Goal: Find specific page/section: Find specific page/section

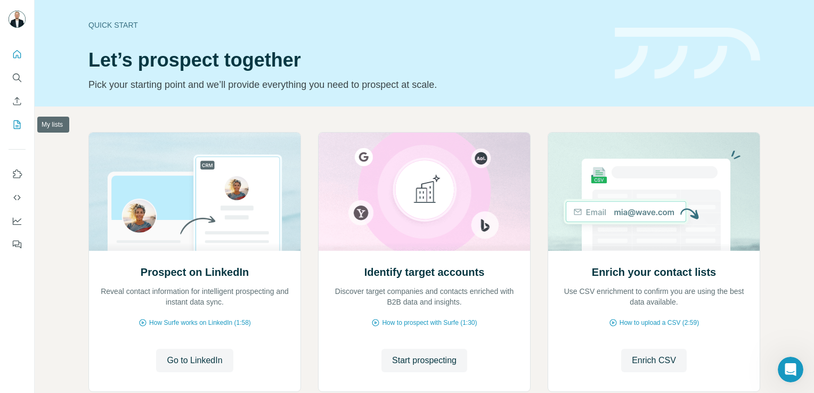
click at [22, 128] on button "My lists" at bounding box center [17, 124] width 17 height 19
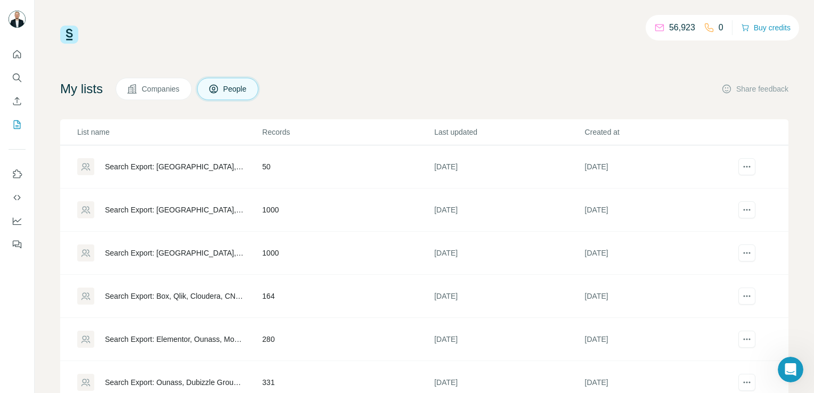
click at [332, 161] on td "50" at bounding box center [348, 166] width 172 height 43
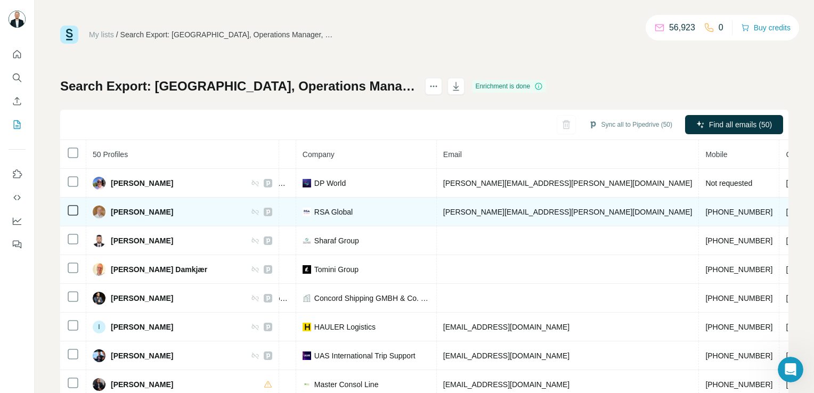
scroll to position [0, 296]
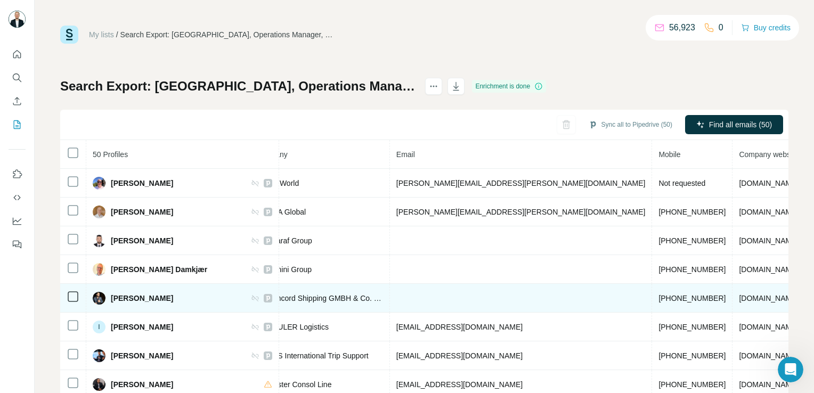
click at [659, 294] on span "[PHONE_NUMBER]" at bounding box center [692, 298] width 67 height 9
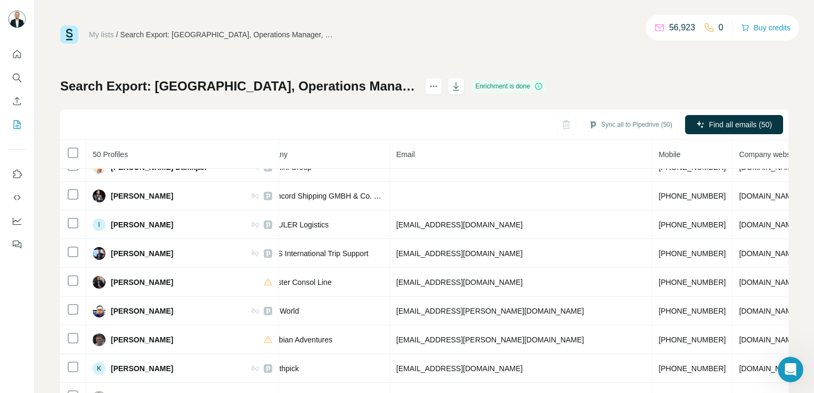
scroll to position [102, 296]
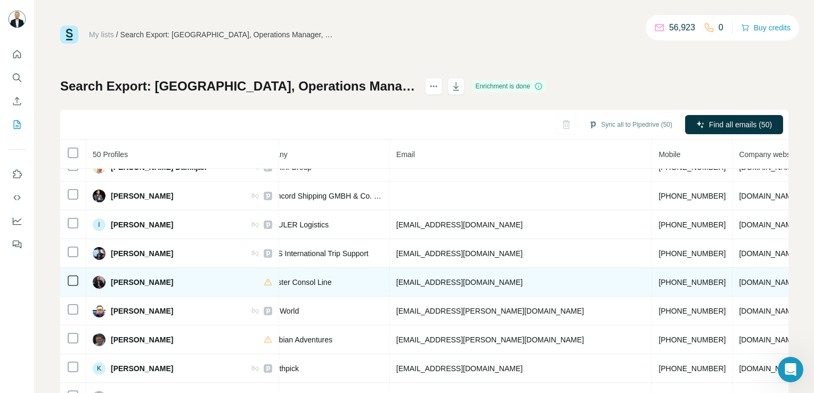
click at [659, 279] on span "[PHONE_NUMBER]" at bounding box center [692, 282] width 67 height 9
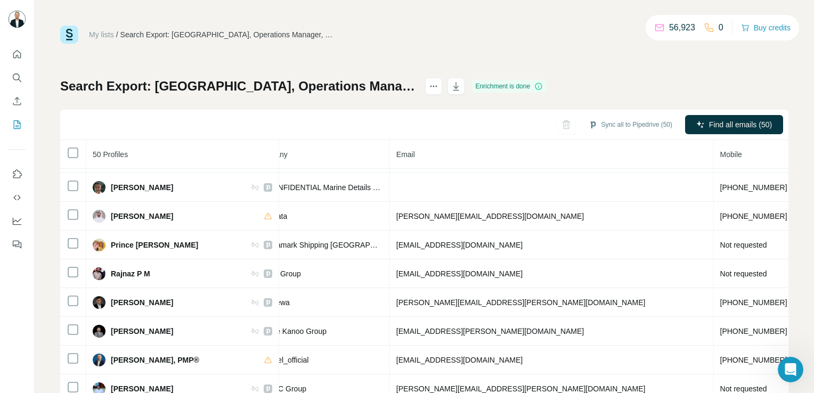
scroll to position [369, 296]
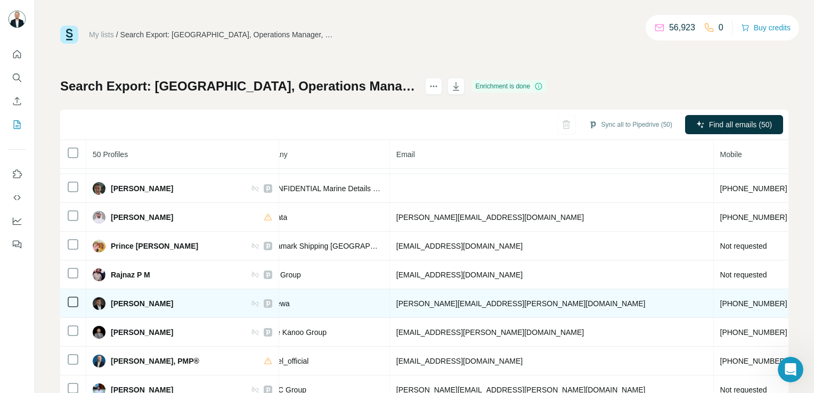
click at [714, 307] on td "[PHONE_NUMBER]" at bounding box center [754, 303] width 80 height 29
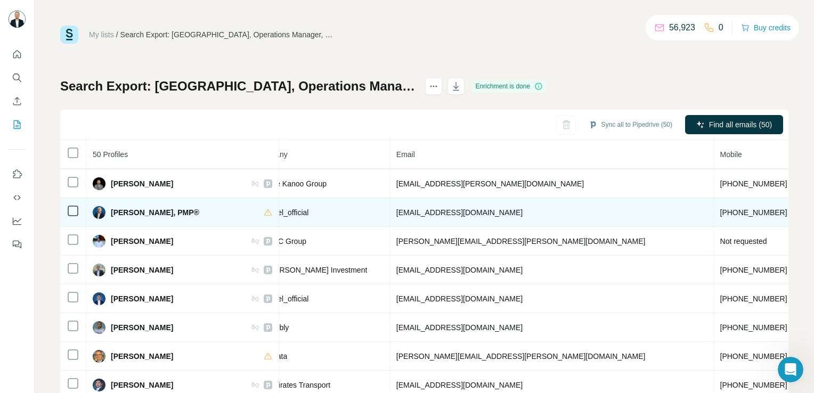
scroll to position [521, 296]
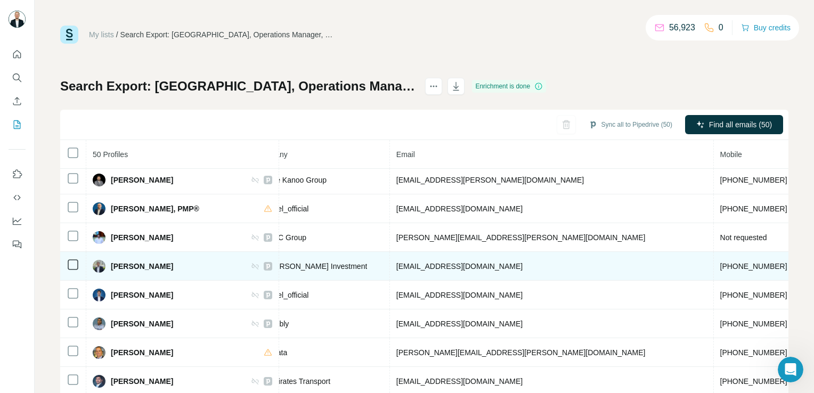
click at [714, 252] on td "[PHONE_NUMBER]" at bounding box center [754, 266] width 80 height 29
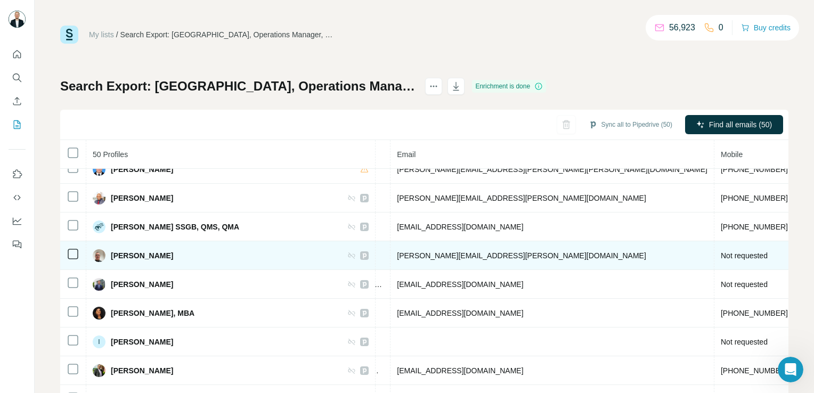
scroll to position [895, 392]
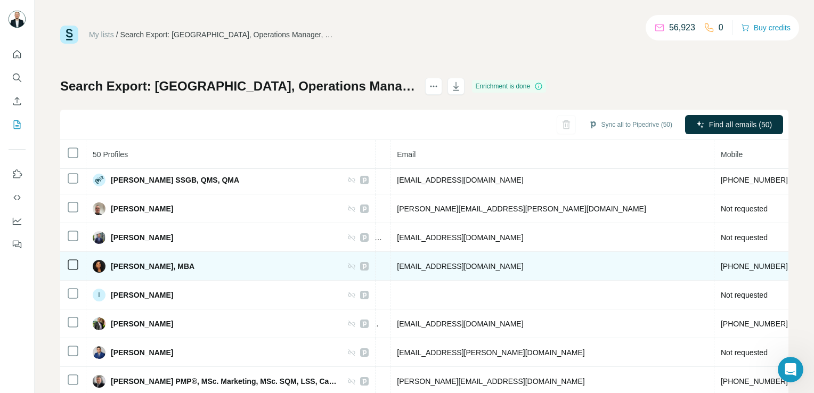
click at [721, 262] on span "[PHONE_NUMBER]" at bounding box center [754, 266] width 67 height 9
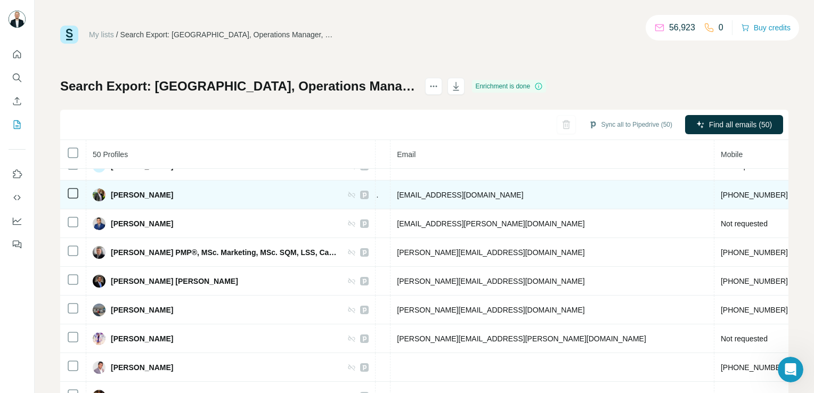
scroll to position [1023, 392]
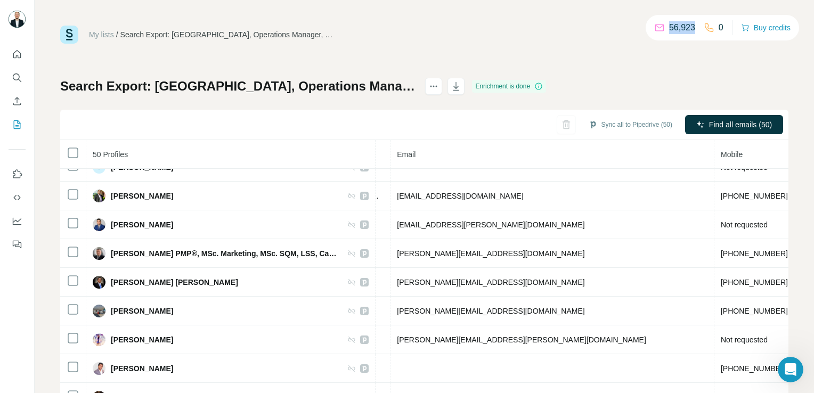
drag, startPoint x: 689, startPoint y: 27, endPoint x: 648, endPoint y: 25, distance: 41.1
click at [654, 25] on div "56,923" at bounding box center [674, 27] width 41 height 13
click at [491, 4] on div "My lists / Search Export: [GEOGRAPHIC_DATA], Operations Manager, Director of Op…" at bounding box center [425, 196] width 780 height 393
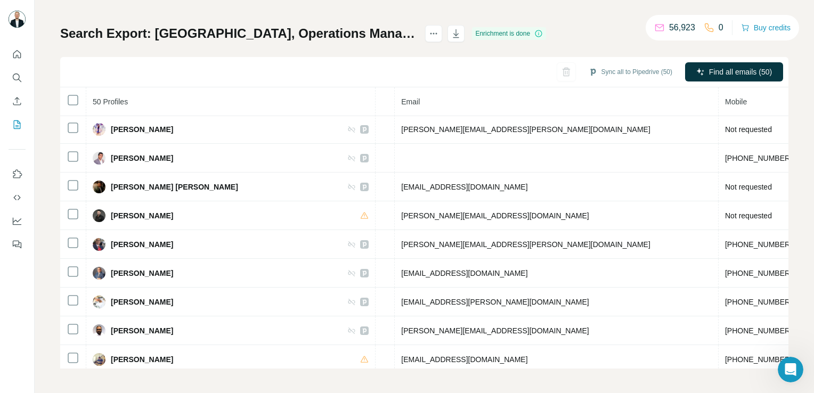
scroll to position [53, 0]
click at [12, 126] on icon "My lists" at bounding box center [17, 124] width 11 height 11
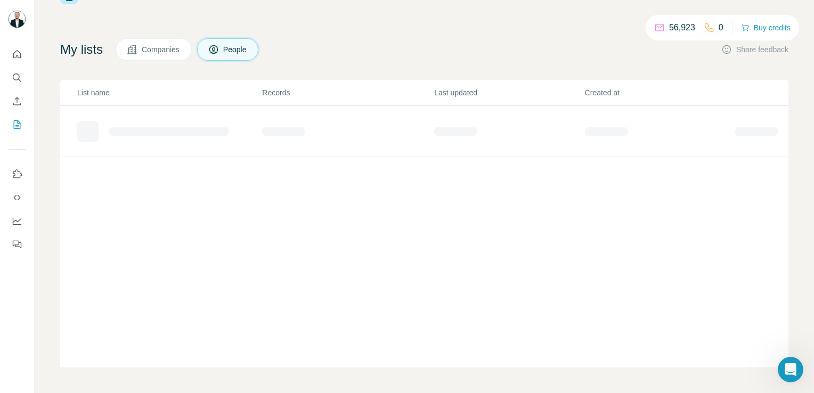
scroll to position [39, 0]
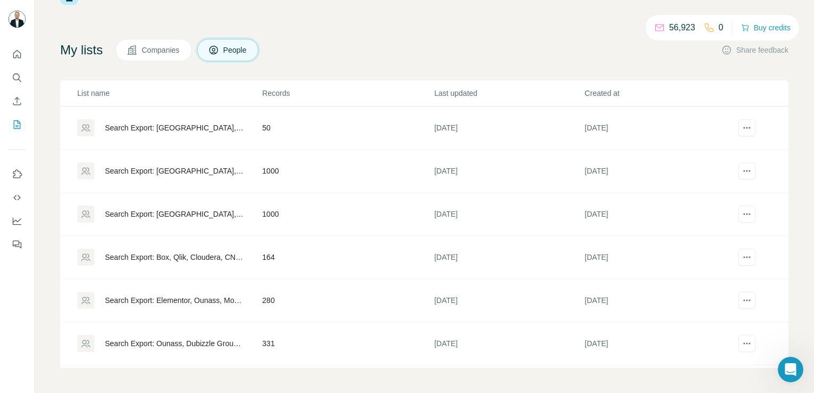
click at [328, 173] on td "1000" at bounding box center [348, 171] width 172 height 43
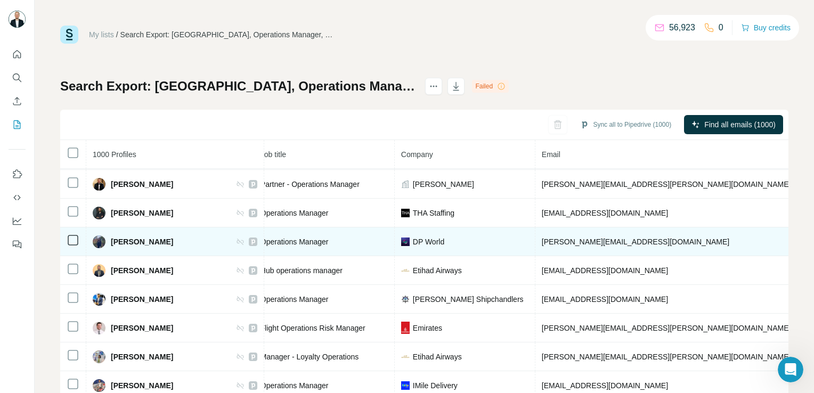
scroll to position [379, 136]
